Goal: Use online tool/utility: Utilize a website feature to perform a specific function

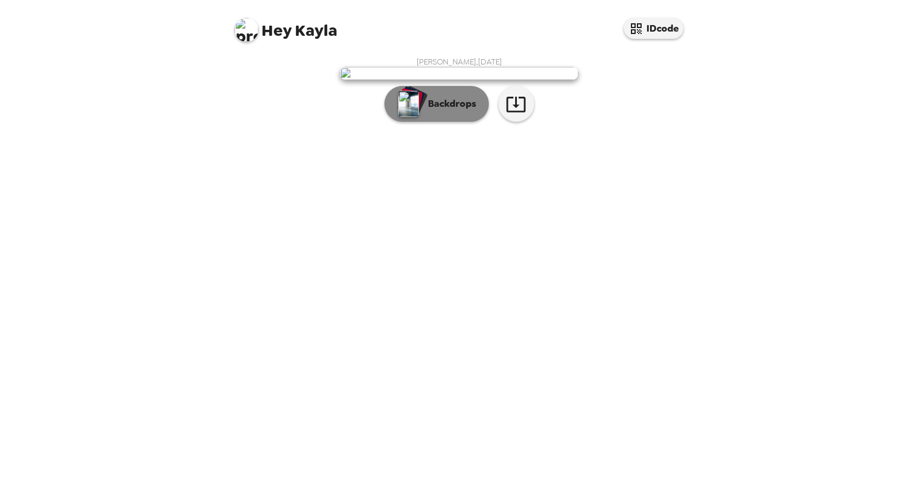
click at [471, 111] on p "Backdrops" at bounding box center [449, 104] width 54 height 14
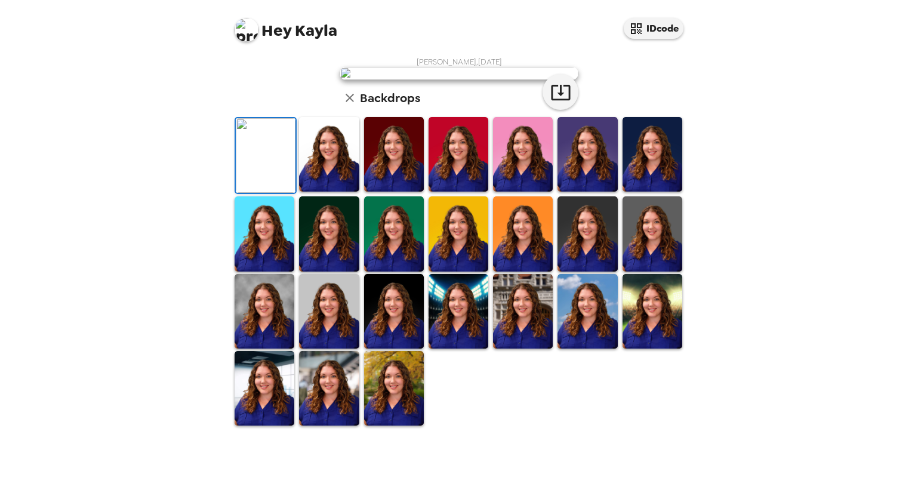
scroll to position [225, 0]
click at [404, 426] on img at bounding box center [394, 388] width 60 height 75
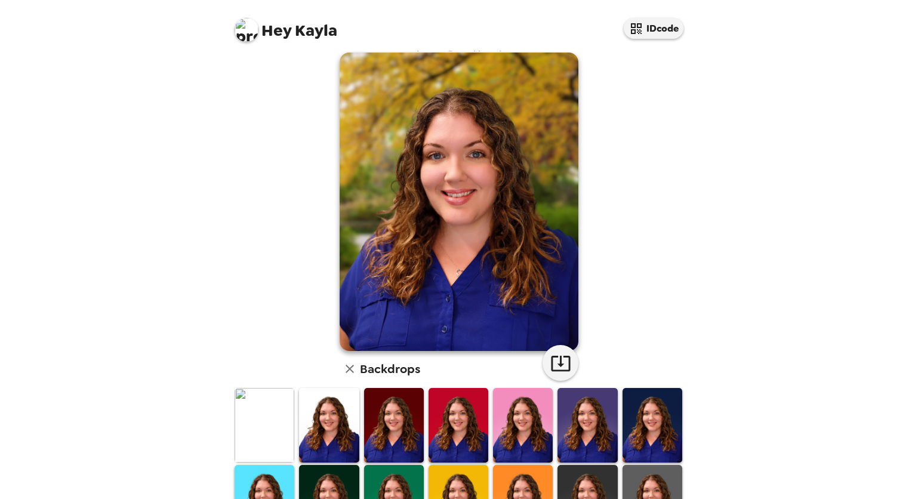
scroll to position [0, 0]
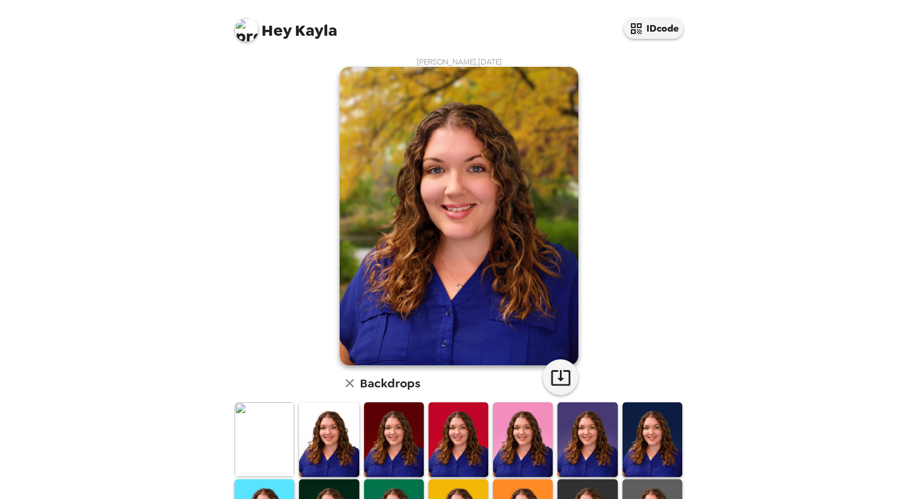
click at [253, 442] on img at bounding box center [265, 439] width 60 height 75
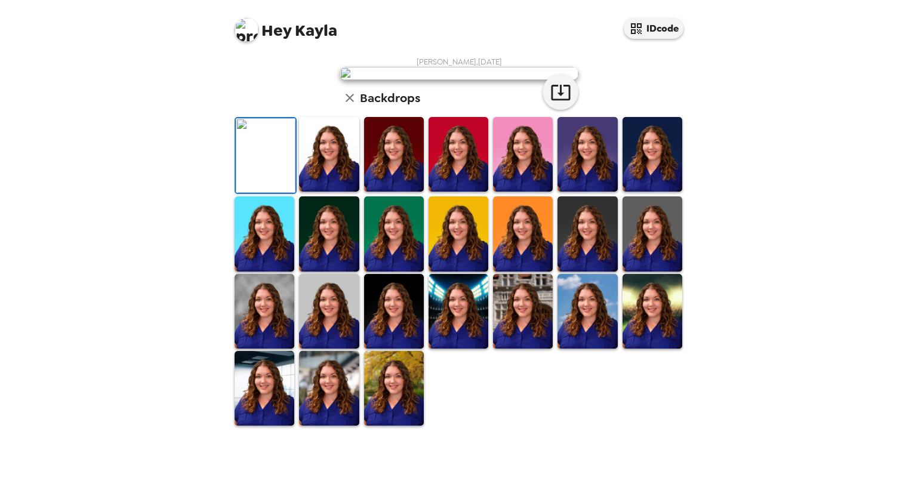
scroll to position [225, 0]
click at [521, 349] on img at bounding box center [523, 311] width 60 height 75
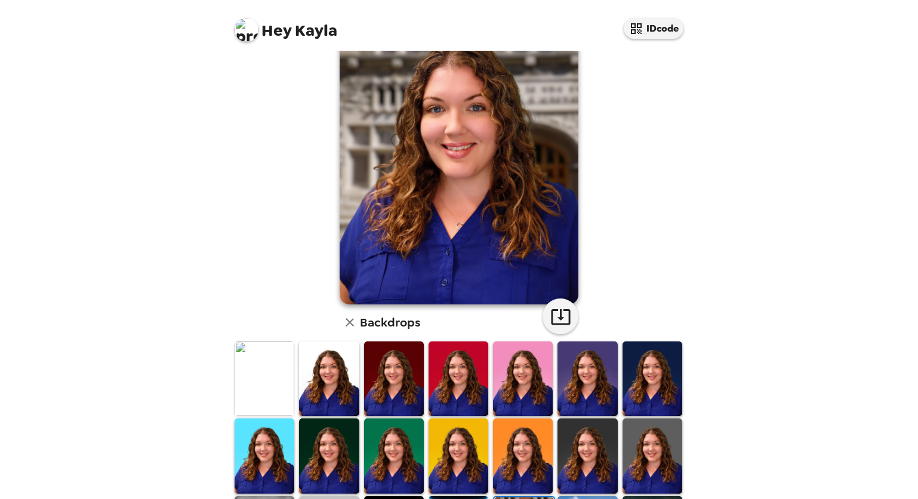
scroll to position [119, 0]
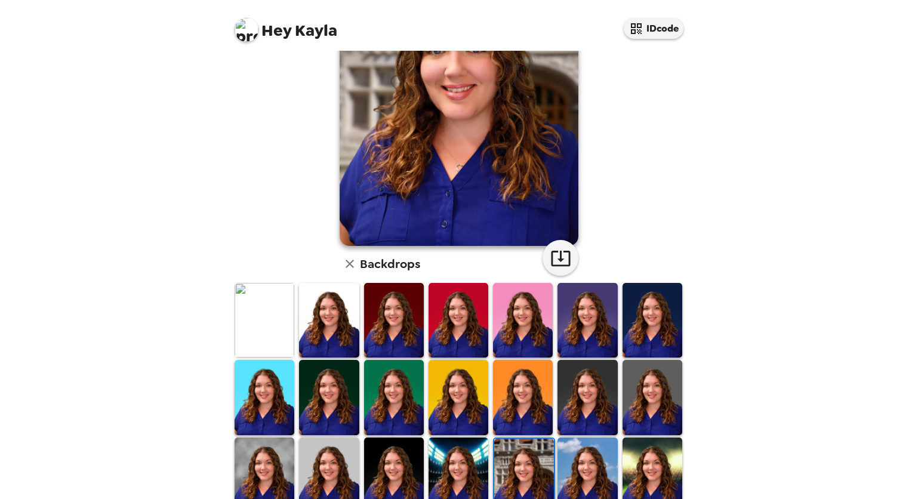
click at [624, 405] on img at bounding box center [653, 397] width 60 height 75
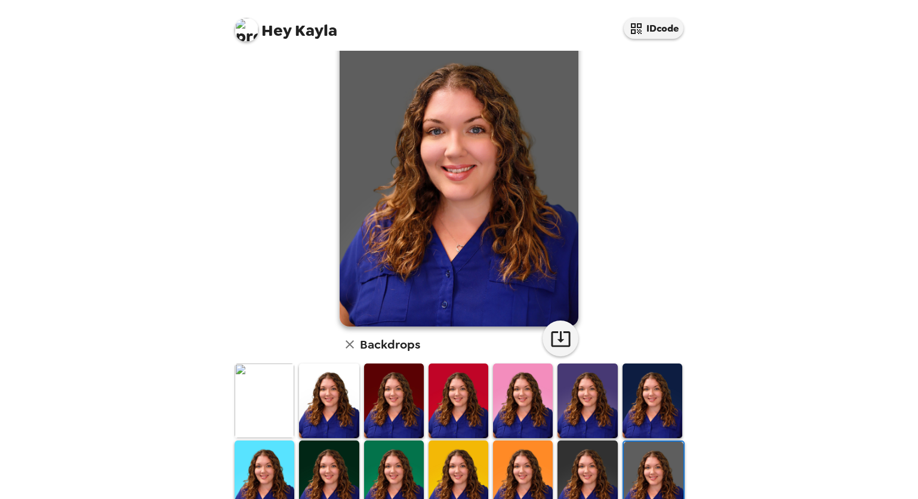
scroll to position [60, 0]
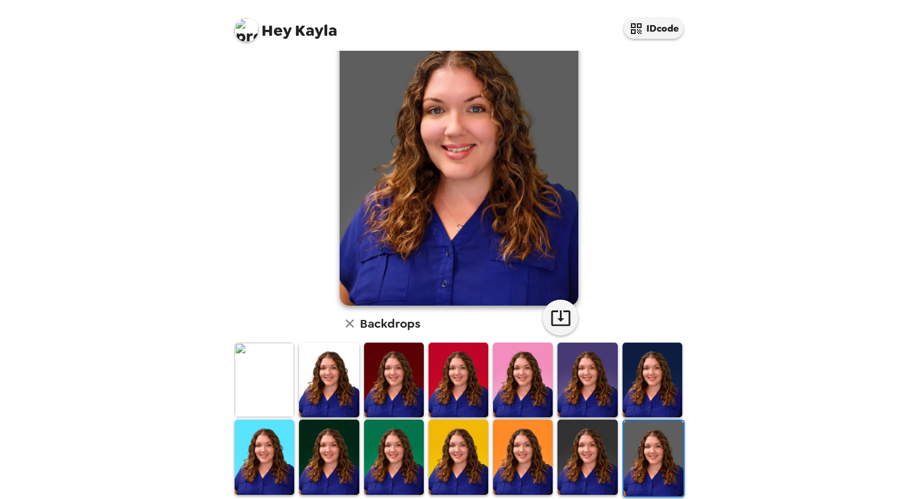
click at [626, 405] on img at bounding box center [653, 380] width 60 height 75
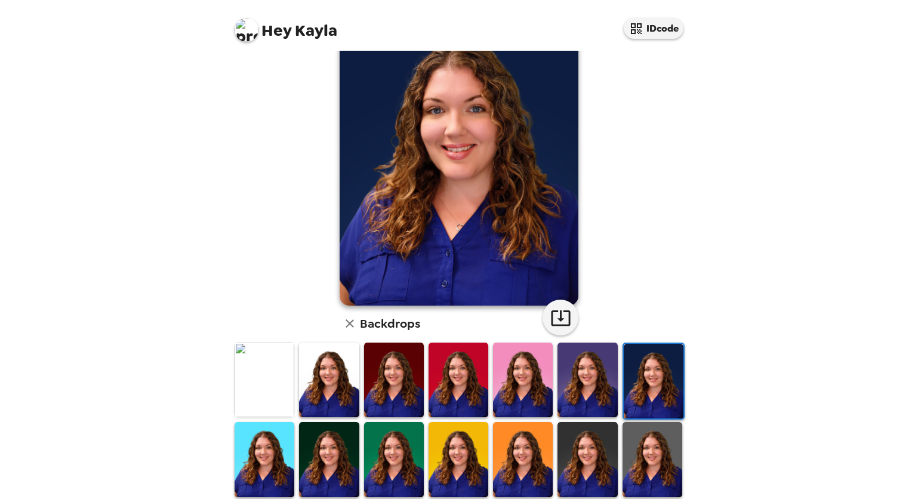
click at [517, 409] on img at bounding box center [523, 380] width 60 height 75
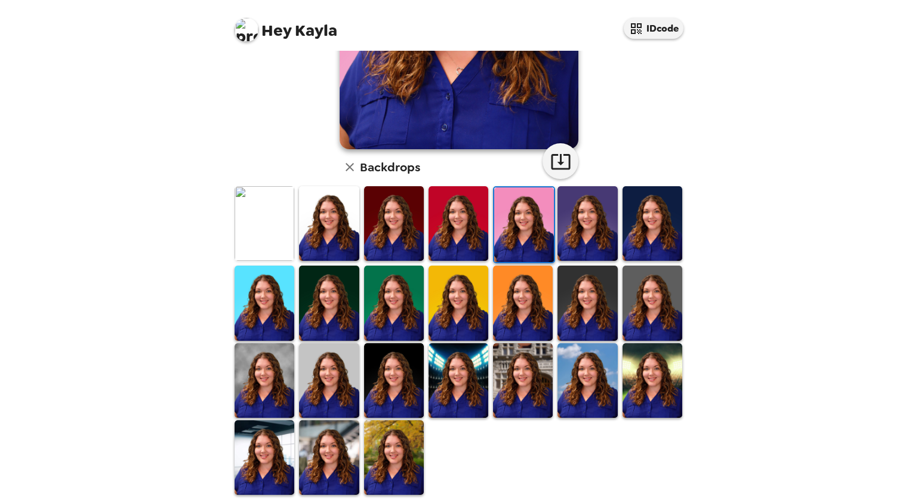
scroll to position [225, 0]
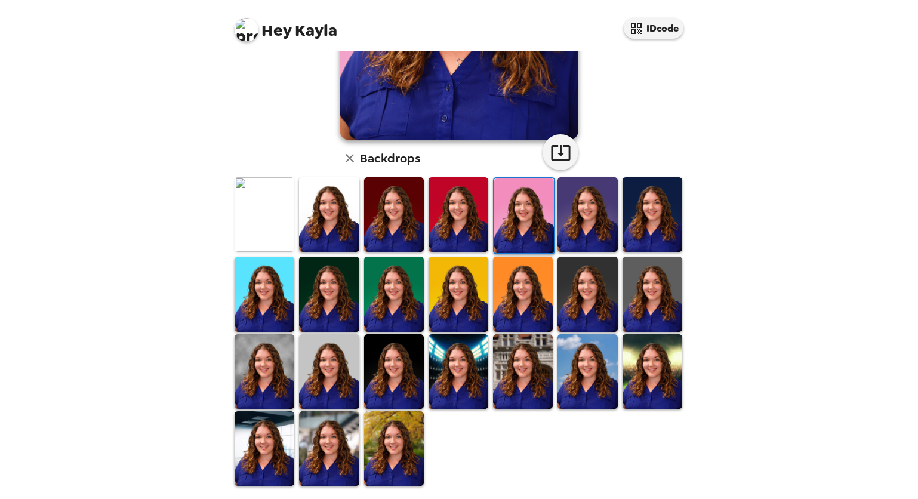
click at [587, 375] on img at bounding box center [588, 371] width 60 height 75
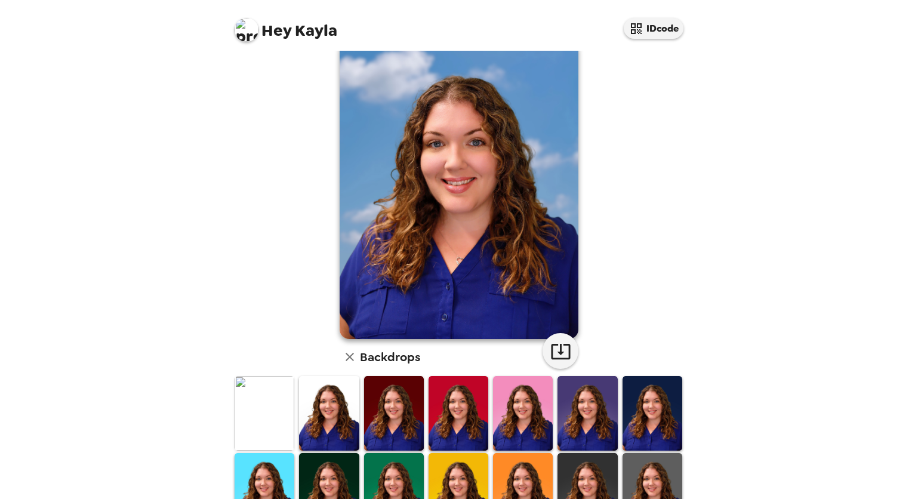
scroll to position [0, 0]
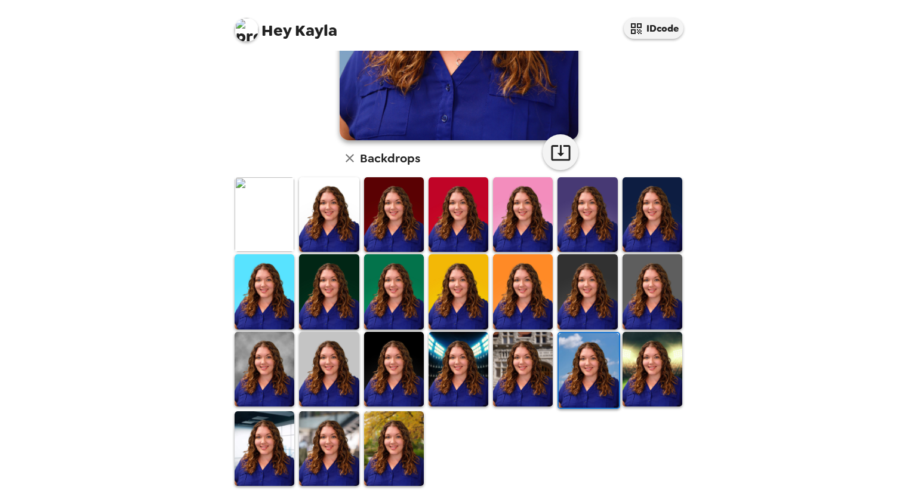
click at [276, 437] on img at bounding box center [265, 448] width 60 height 75
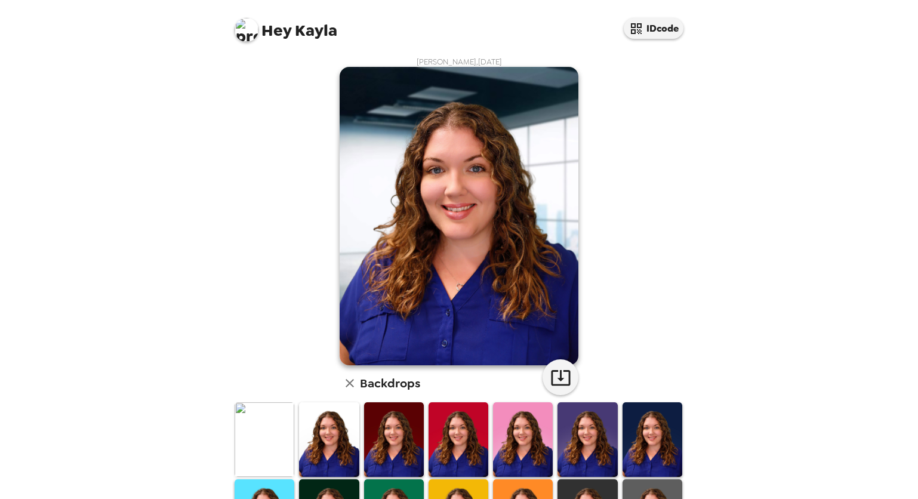
click at [347, 435] on img at bounding box center [329, 439] width 60 height 75
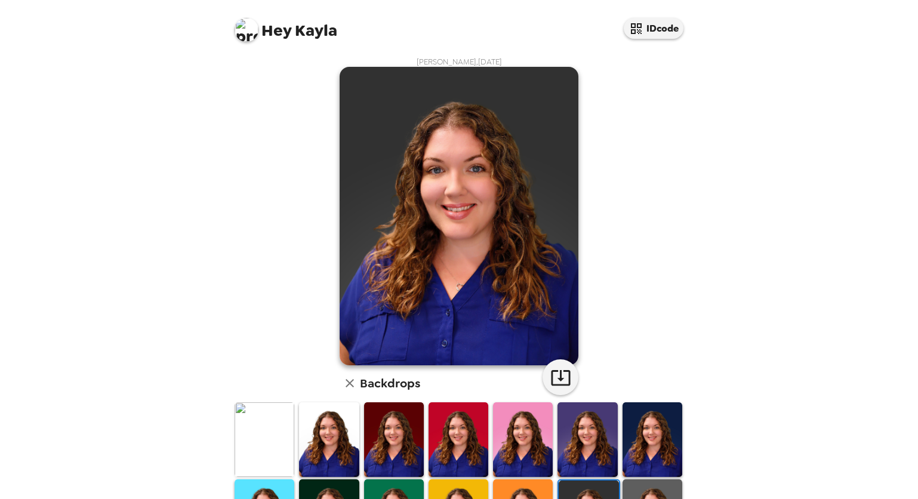
scroll to position [119, 0]
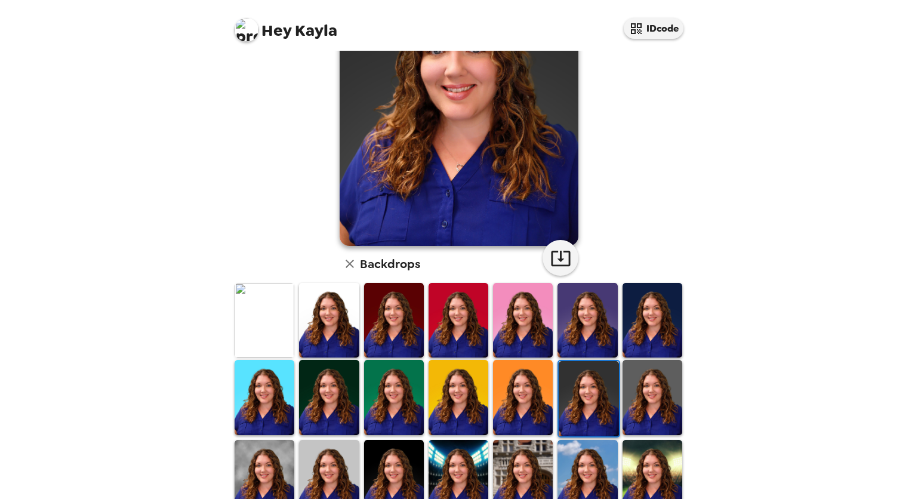
click at [639, 412] on img at bounding box center [653, 397] width 60 height 75
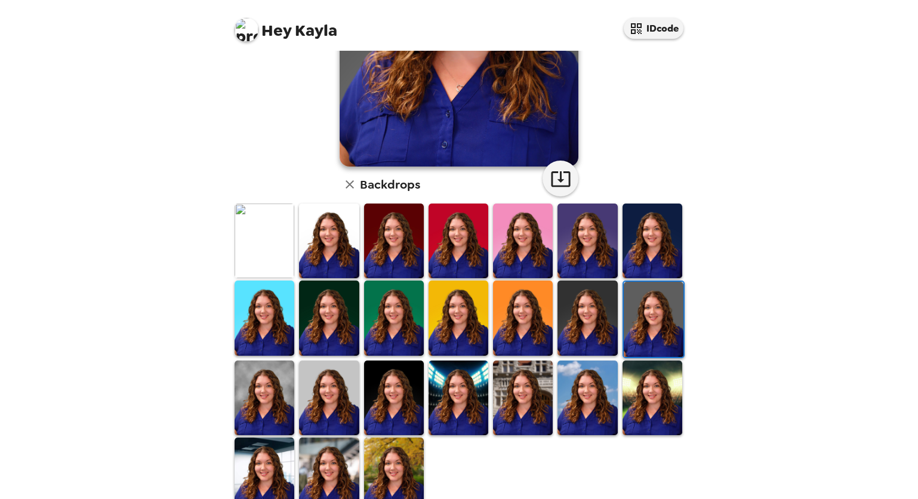
scroll to position [225, 0]
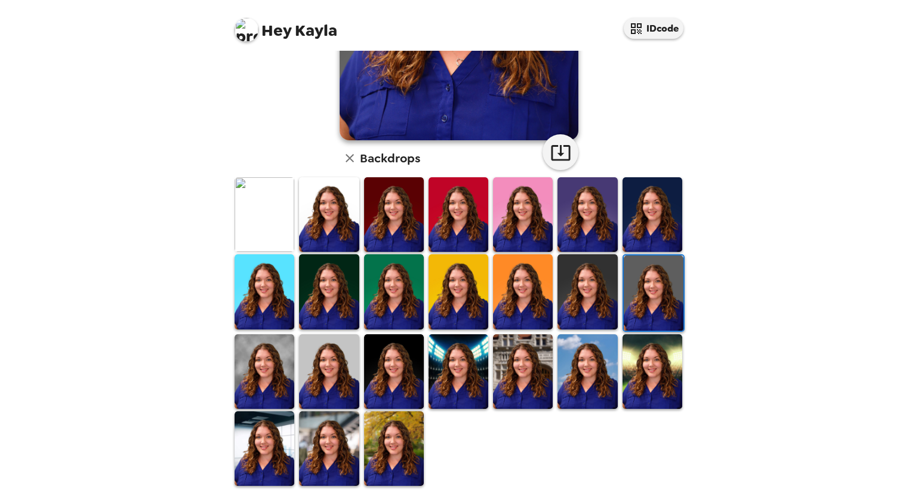
click at [440, 375] on img at bounding box center [459, 371] width 60 height 75
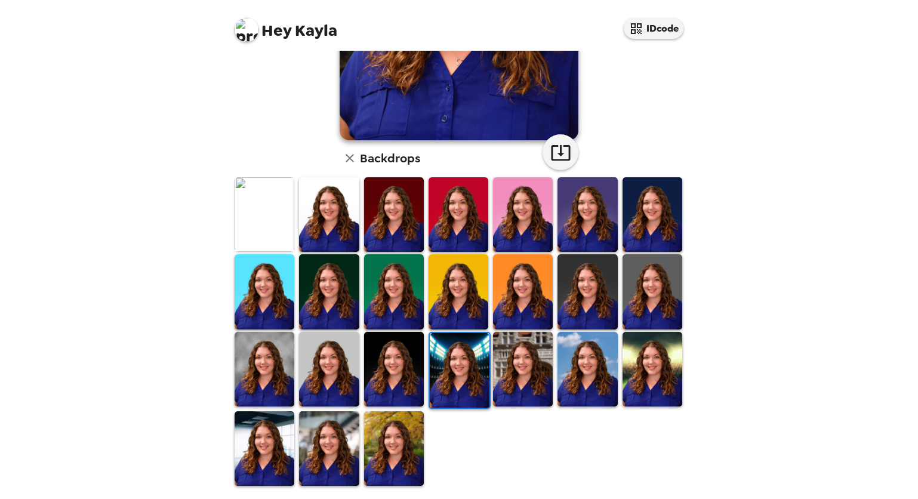
click at [662, 379] on img at bounding box center [653, 369] width 60 height 75
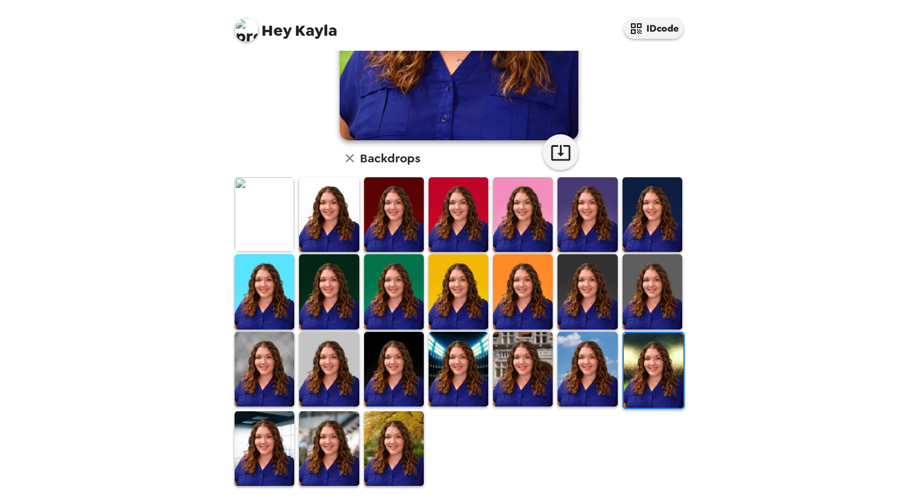
click at [339, 440] on img at bounding box center [329, 448] width 60 height 75
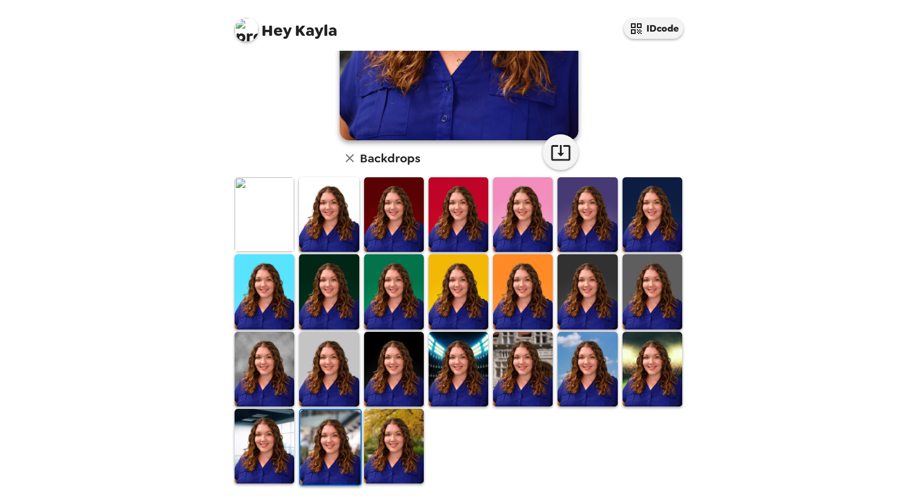
click at [266, 376] on img at bounding box center [265, 369] width 60 height 75
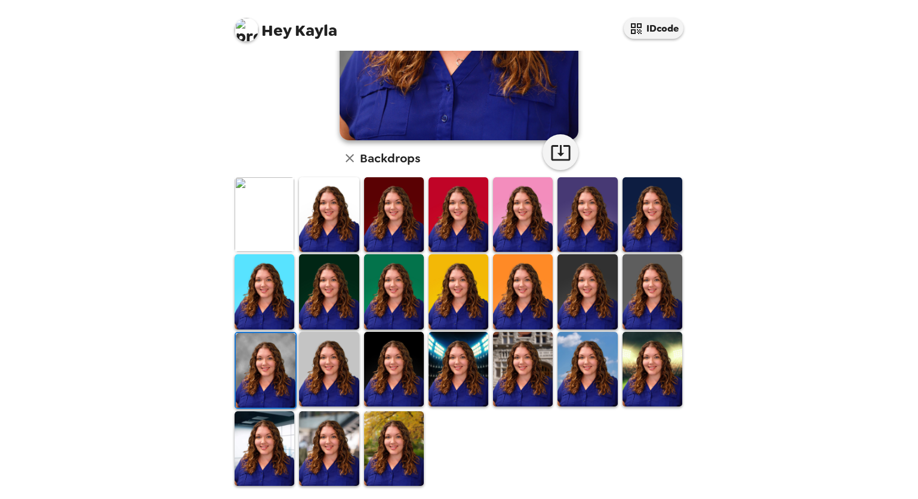
click at [262, 442] on img at bounding box center [265, 448] width 60 height 75
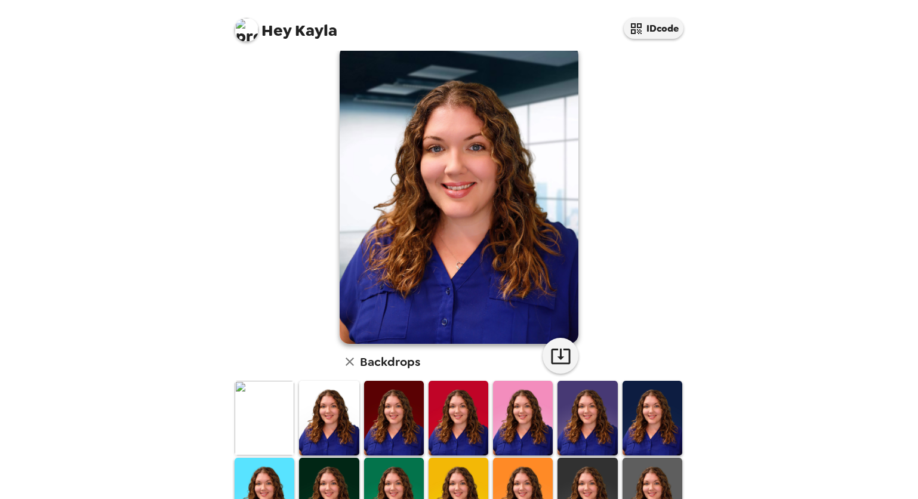
scroll to position [0, 0]
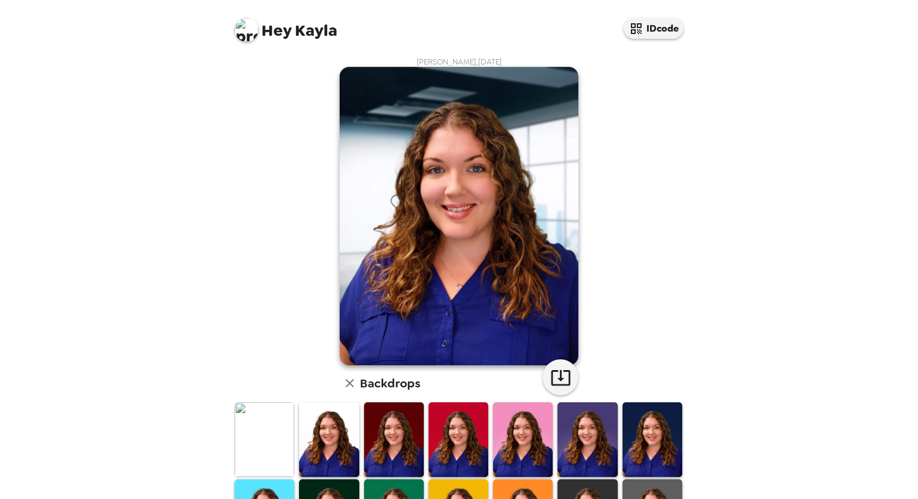
click at [414, 422] on img at bounding box center [394, 439] width 60 height 75
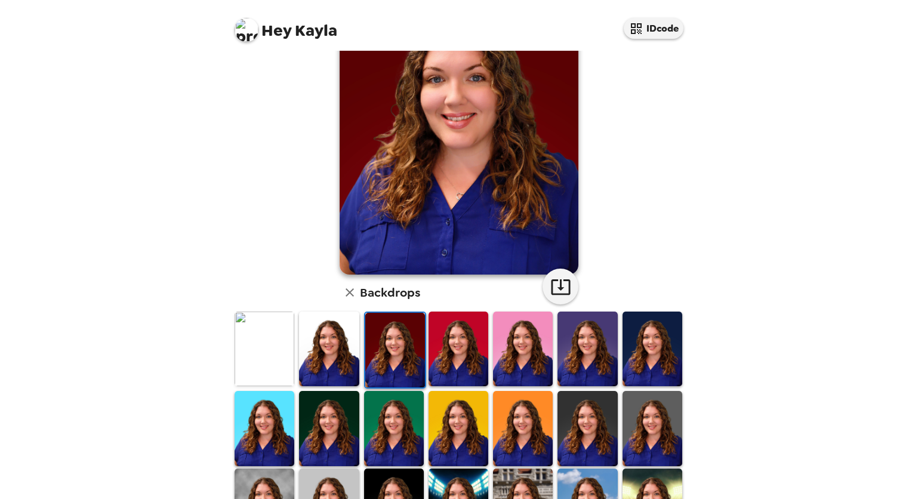
scroll to position [119, 0]
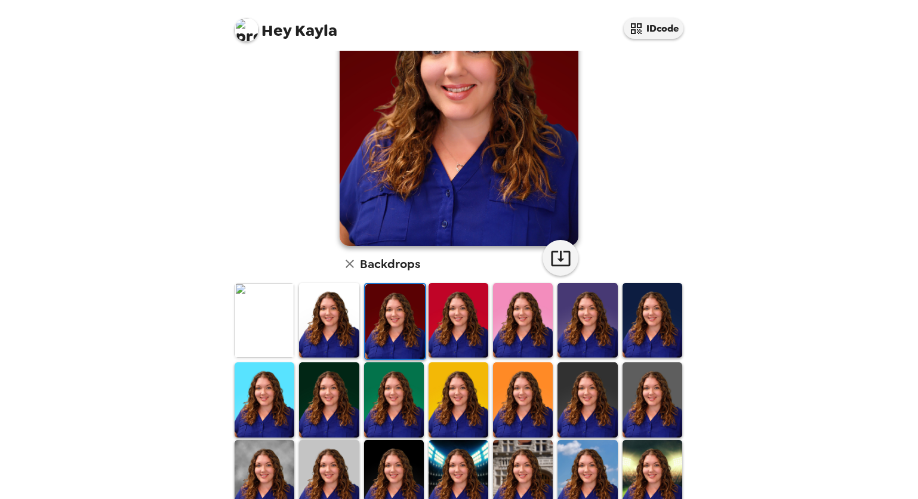
click at [448, 402] on img at bounding box center [459, 399] width 60 height 75
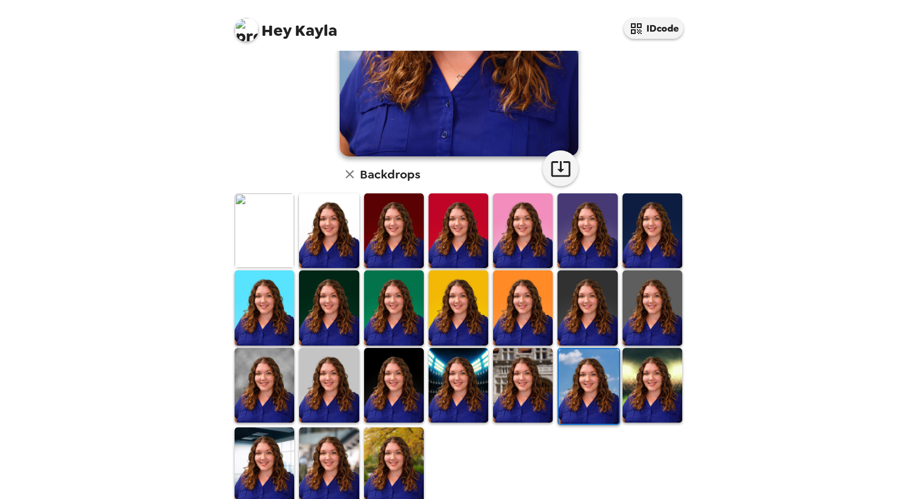
scroll to position [225, 0]
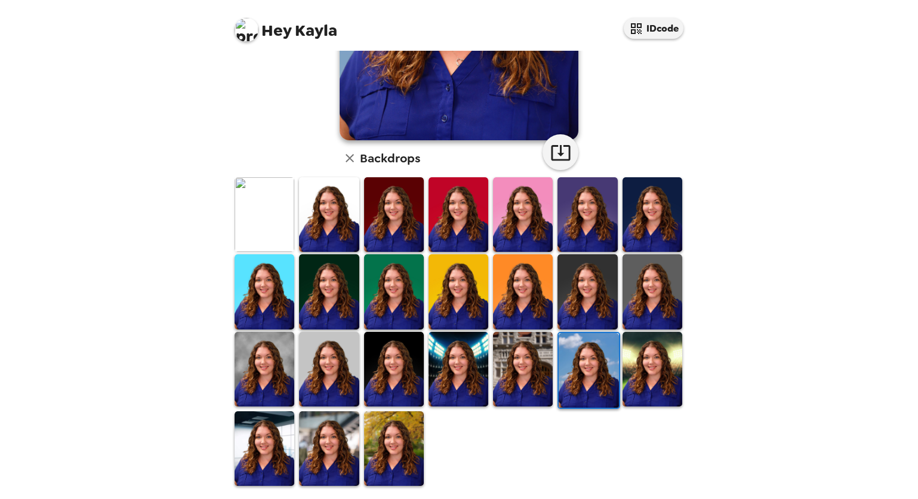
click at [340, 451] on img at bounding box center [329, 448] width 60 height 75
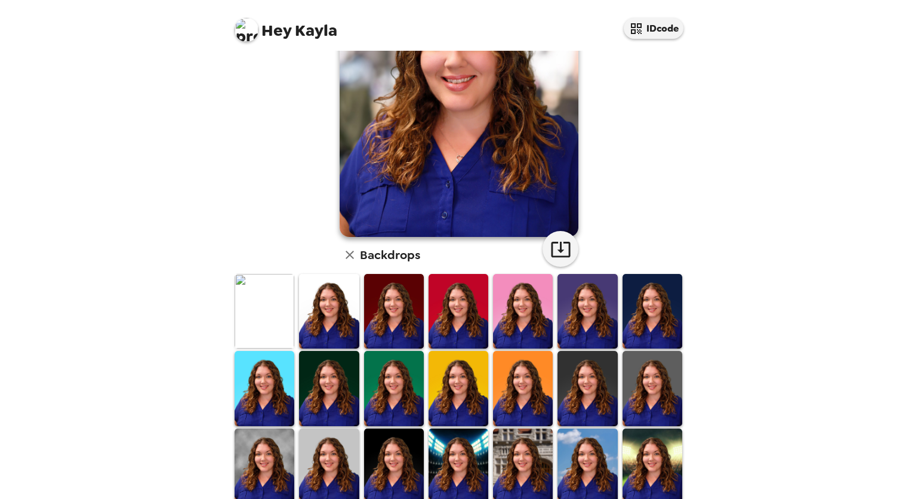
scroll to position [0, 0]
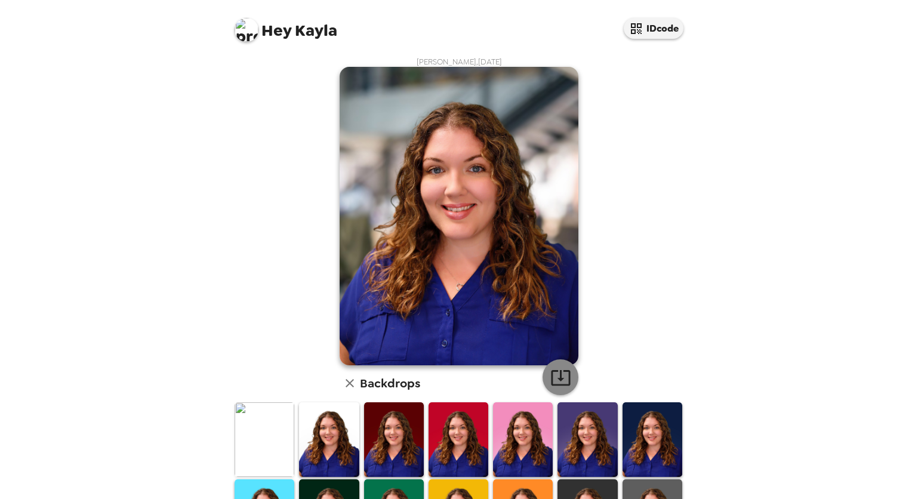
click at [570, 384] on button "button" at bounding box center [561, 378] width 36 height 36
